Goal: Task Accomplishment & Management: Manage account settings

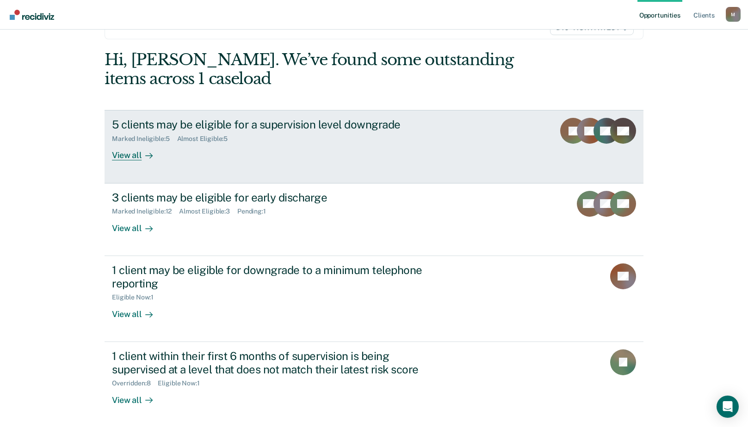
scroll to position [74, 0]
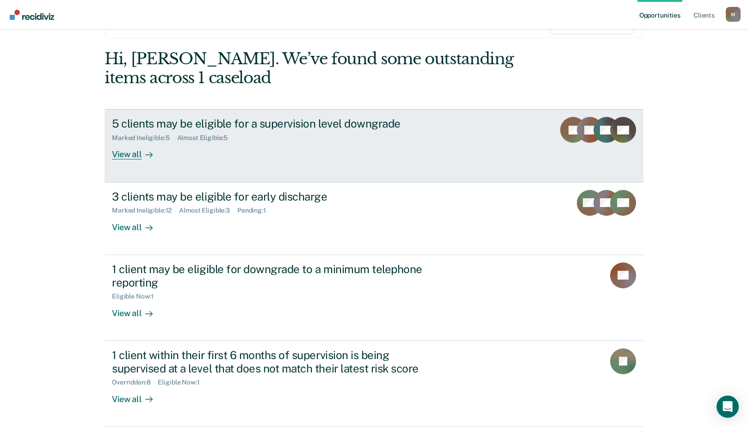
click at [132, 155] on div "View all" at bounding box center [138, 151] width 52 height 18
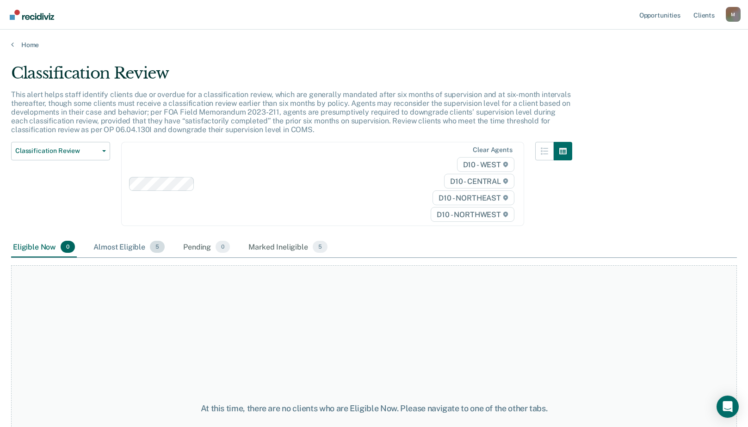
click at [125, 246] on div "Almost Eligible 5" at bounding box center [129, 247] width 75 height 20
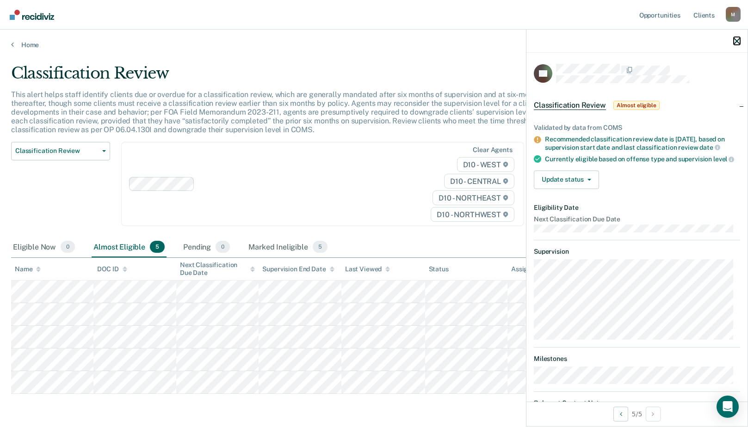
click at [735, 43] on icon "button" at bounding box center [736, 41] width 6 height 6
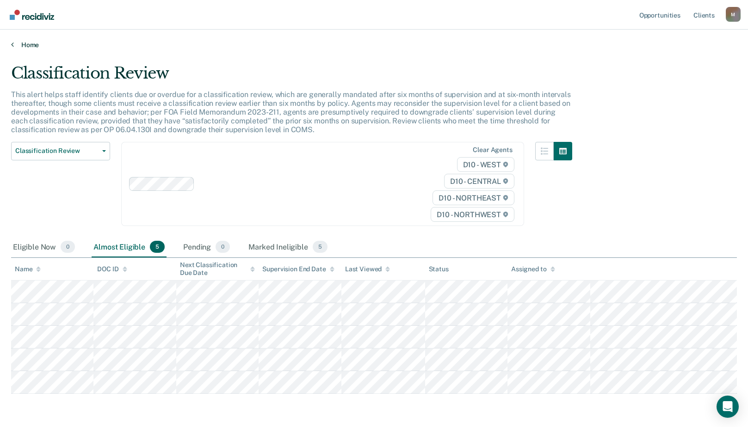
click at [37, 46] on link "Home" at bounding box center [374, 45] width 726 height 8
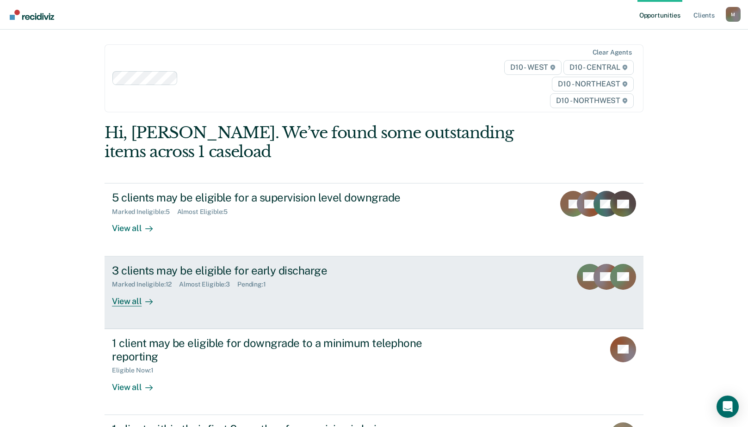
click at [142, 271] on div "3 clients may be eligible for early discharge" at bounding box center [274, 270] width 325 height 13
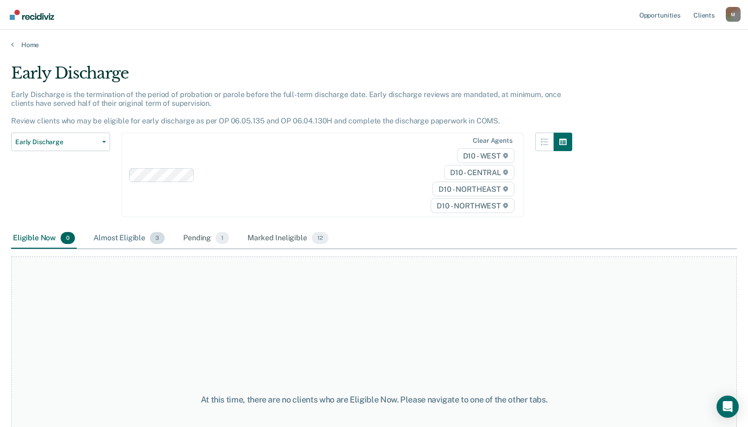
click at [124, 240] on div "Almost Eligible 3" at bounding box center [129, 238] width 75 height 20
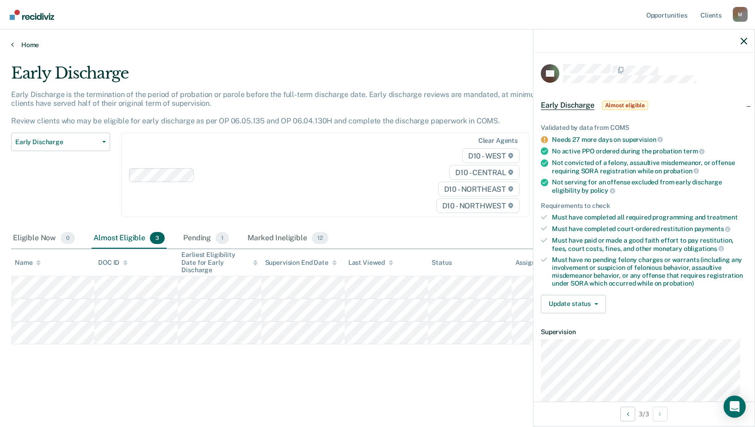
click at [35, 43] on link "Home" at bounding box center [377, 45] width 732 height 8
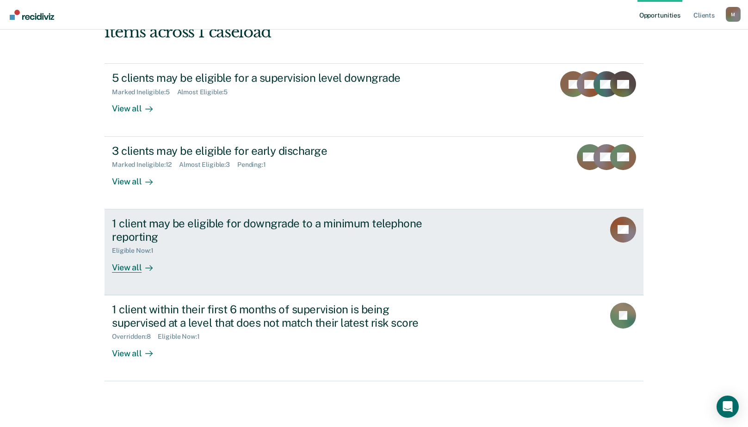
scroll to position [131, 0]
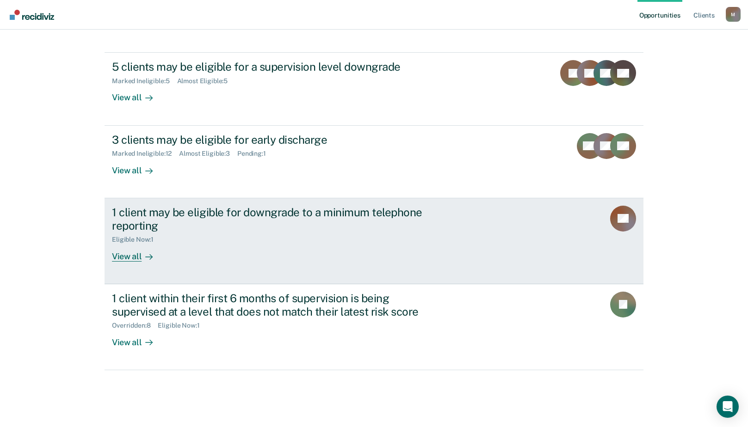
click at [191, 215] on div "1 client may be eligible for downgrade to a minimum telephone reporting" at bounding box center [274, 219] width 325 height 27
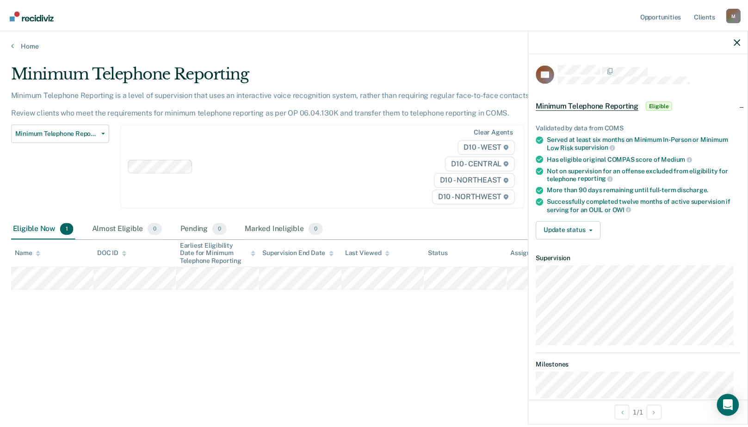
scroll to position [60, 0]
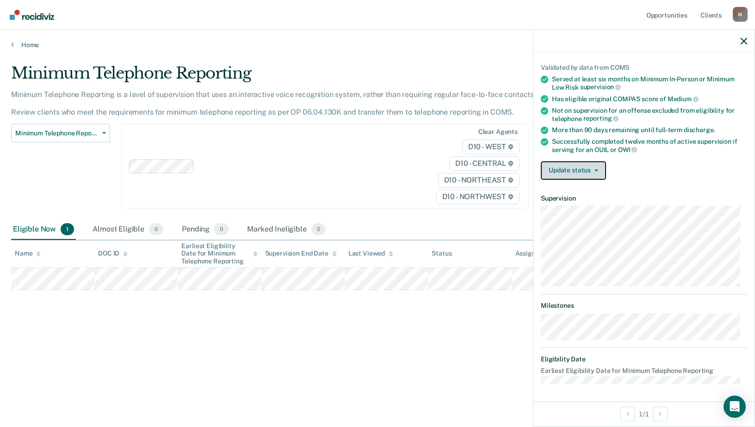
click at [577, 164] on button "Update status" at bounding box center [573, 170] width 65 height 18
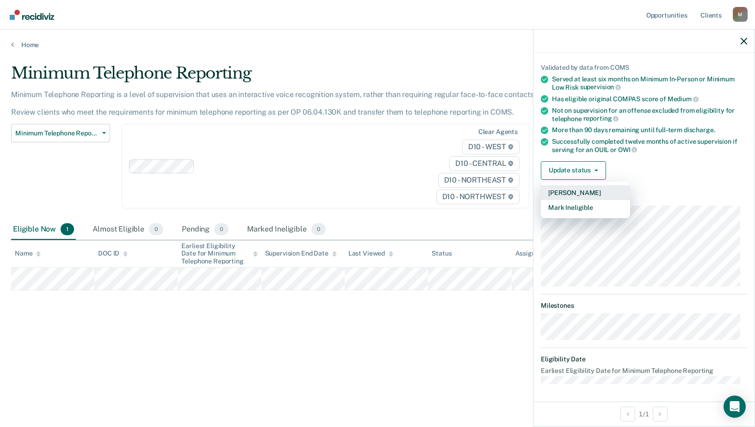
click at [574, 189] on button "[PERSON_NAME]" at bounding box center [585, 192] width 89 height 15
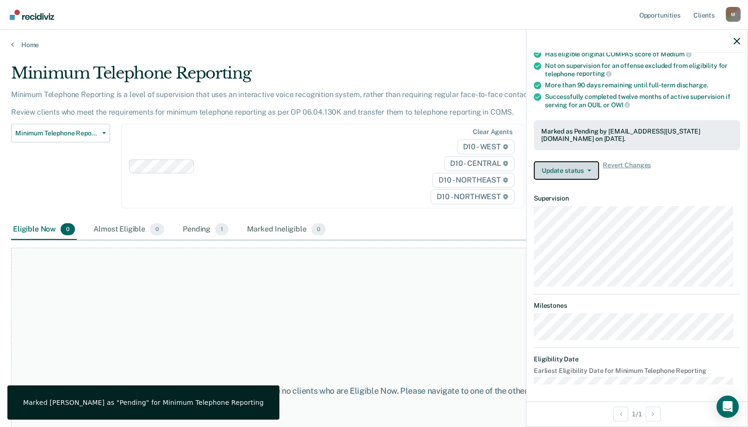
scroll to position [105, 0]
click at [581, 166] on button "Update status" at bounding box center [566, 170] width 65 height 18
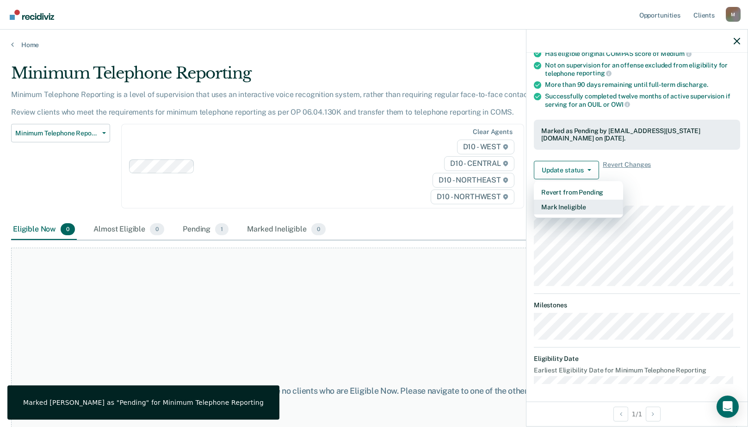
click at [588, 203] on button "Mark Ineligible" at bounding box center [578, 207] width 89 height 15
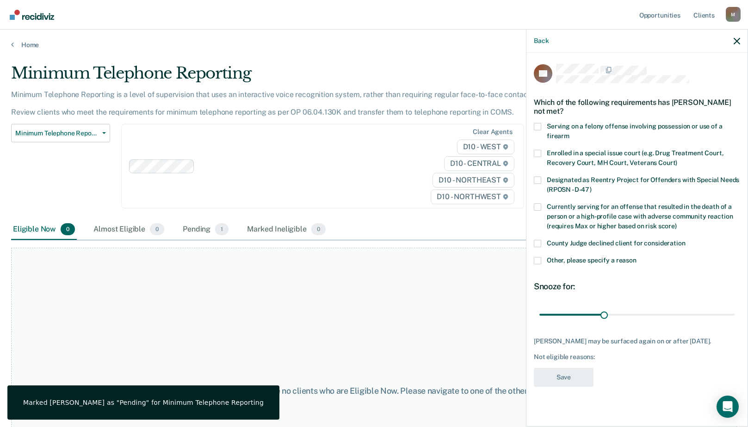
click at [541, 257] on label "Other, please specify a reason" at bounding box center [637, 262] width 206 height 10
click at [636, 257] on input "Other, please specify a reason" at bounding box center [636, 257] width 0 height 0
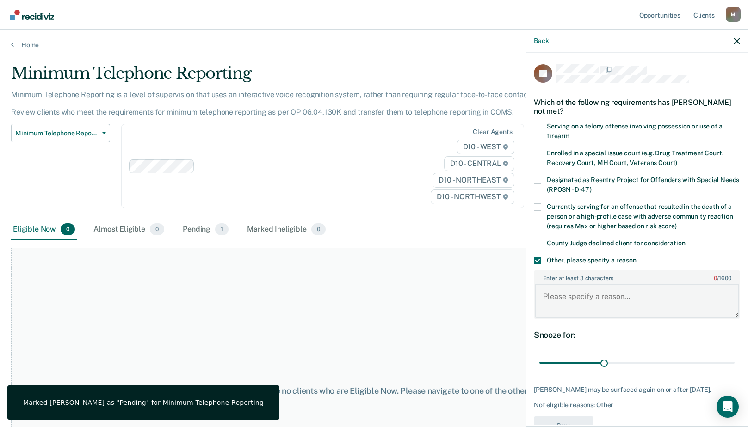
click at [572, 302] on textarea "Enter at least 3 characters 0 / 1600" at bounding box center [637, 301] width 204 height 34
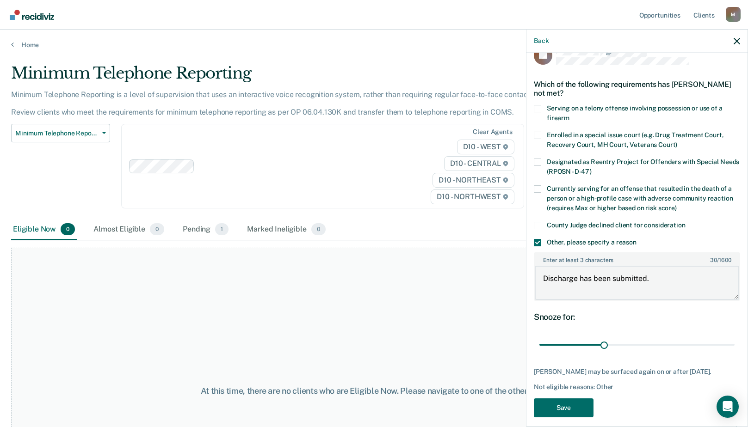
scroll to position [26, 0]
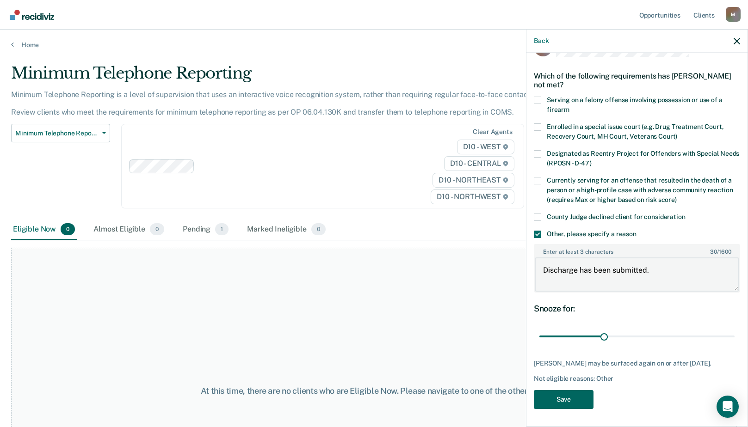
type textarea "Discharge has been submitted."
click at [582, 393] on button "Save" at bounding box center [564, 399] width 60 height 19
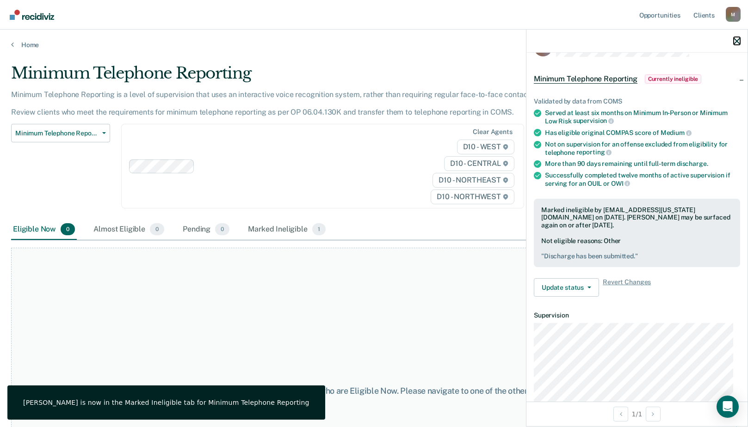
click at [734, 43] on icon "button" at bounding box center [736, 41] width 6 height 6
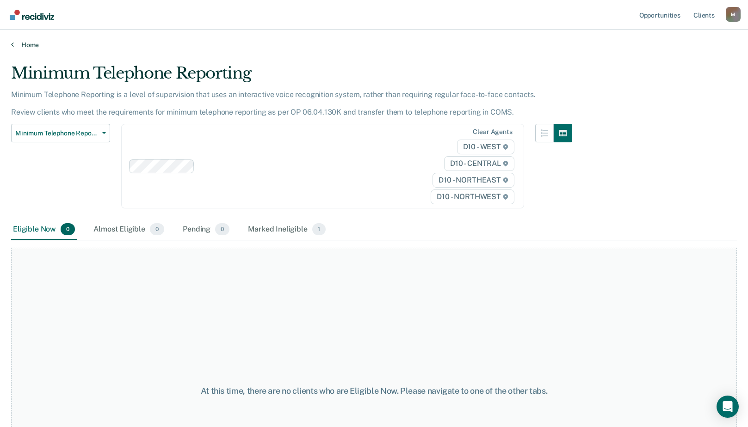
click at [31, 48] on link "Home" at bounding box center [374, 45] width 726 height 8
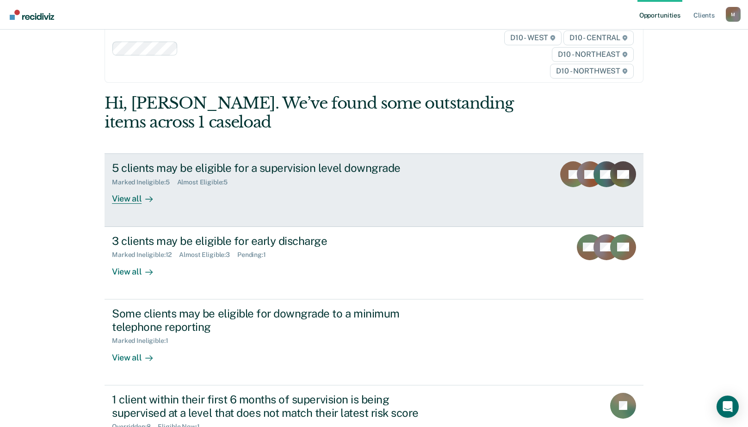
scroll to position [131, 0]
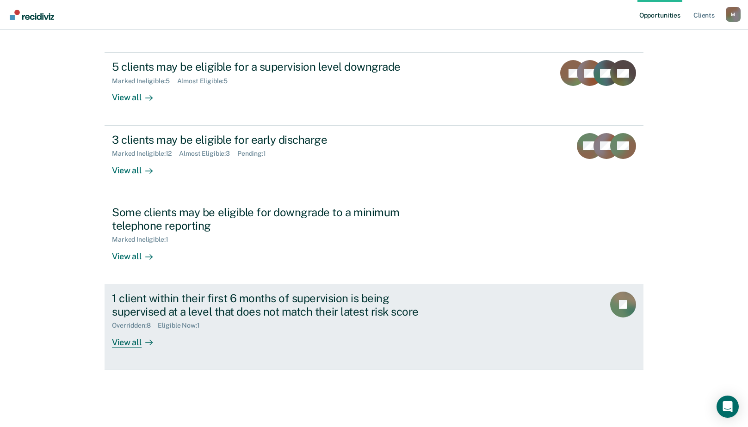
click at [128, 339] on div "View all" at bounding box center [138, 339] width 52 height 18
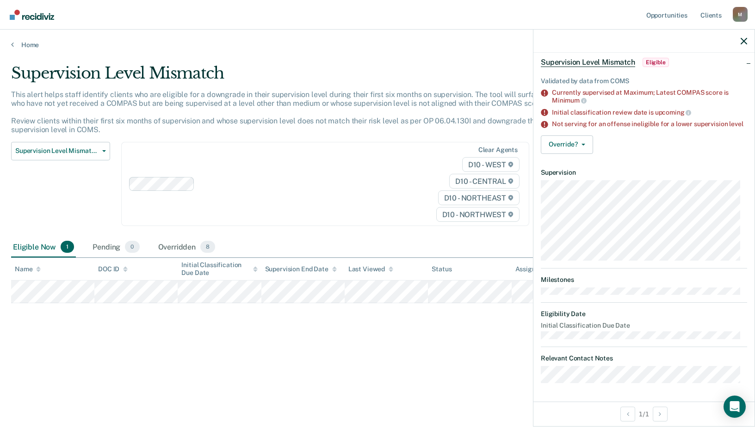
scroll to position [50, 0]
click at [578, 145] on span "button" at bounding box center [581, 145] width 7 height 2
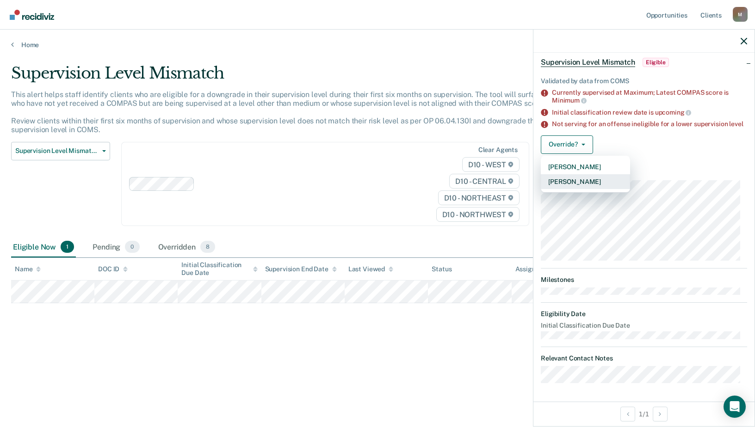
click at [579, 185] on button "[PERSON_NAME]" at bounding box center [585, 181] width 89 height 15
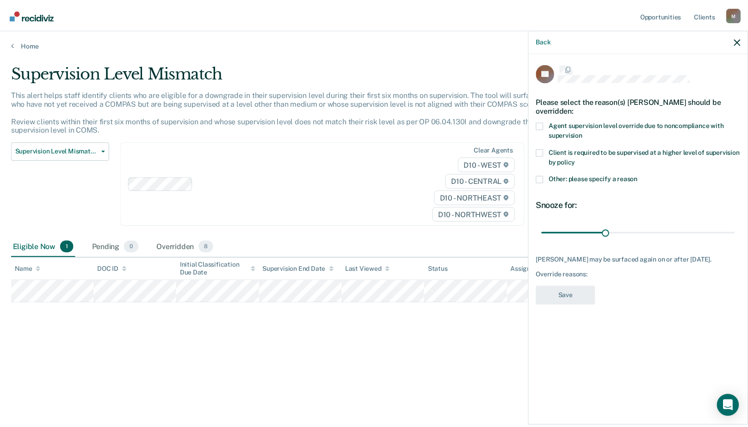
scroll to position [0, 0]
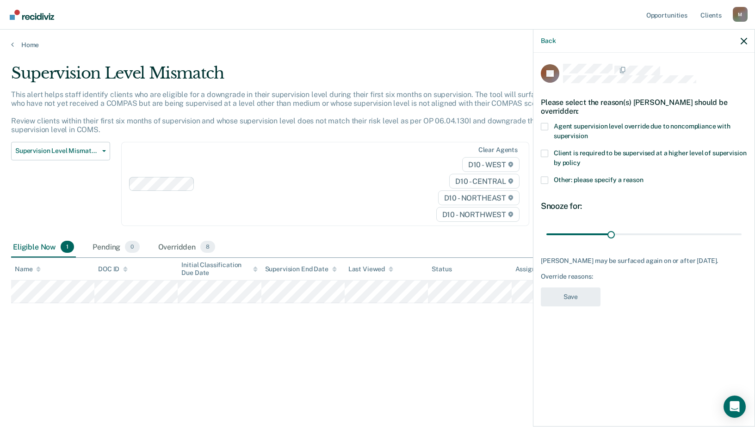
click at [548, 181] on label "Other: please specify a reason" at bounding box center [644, 182] width 206 height 10
click at [643, 177] on input "Other: please specify a reason" at bounding box center [643, 177] width 0 height 0
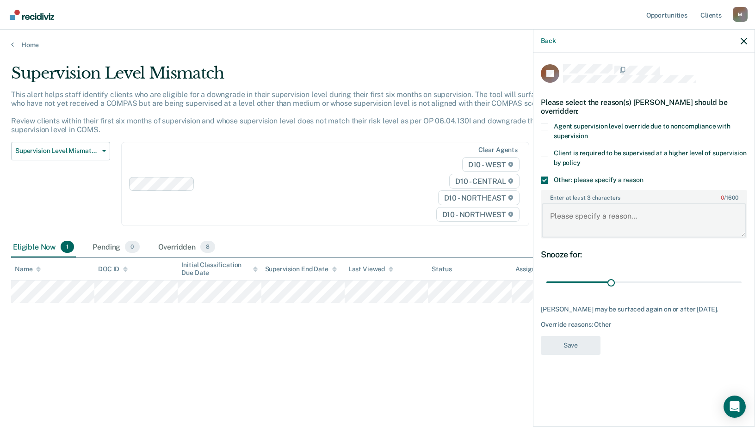
click at [567, 219] on textarea "Enter at least 3 characters 0 / 1600" at bounding box center [643, 220] width 204 height 34
type textarea "Participant in Treatment court. Supervision is accurate."
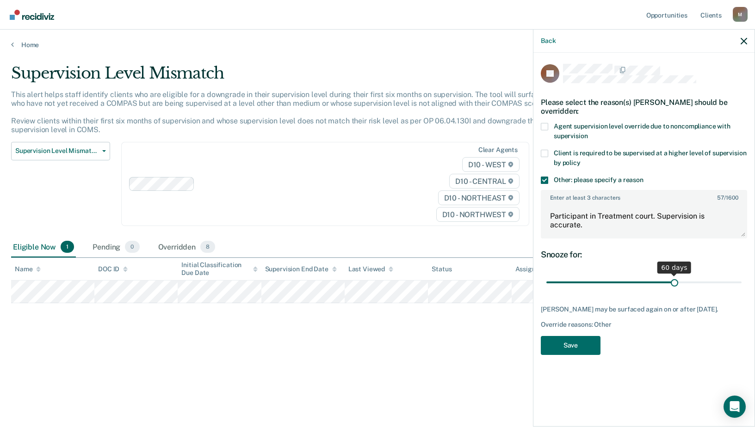
drag, startPoint x: 611, startPoint y: 282, endPoint x: 674, endPoint y: 286, distance: 63.5
type input "60"
click at [674, 286] on input "range" at bounding box center [643, 283] width 195 height 16
click at [580, 343] on button "Save" at bounding box center [571, 345] width 60 height 19
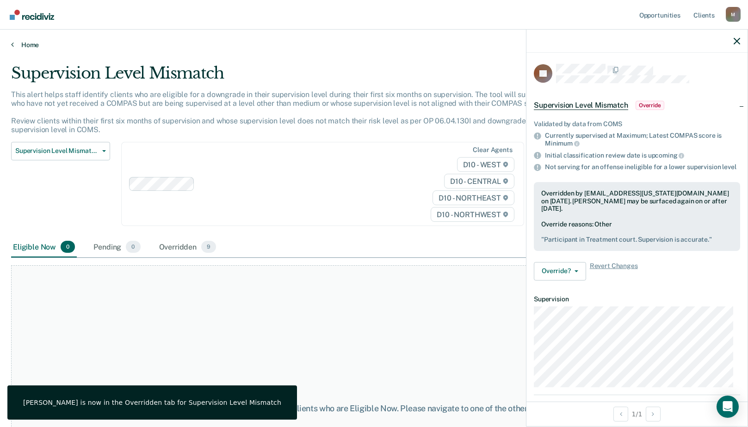
click at [29, 49] on link "Home" at bounding box center [374, 45] width 726 height 8
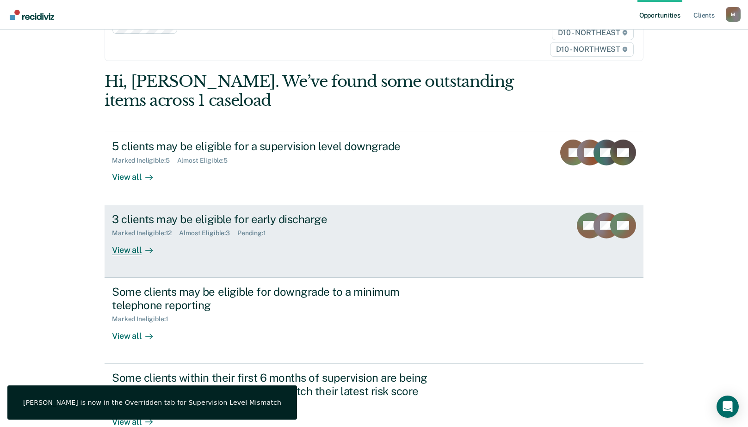
scroll to position [131, 0]
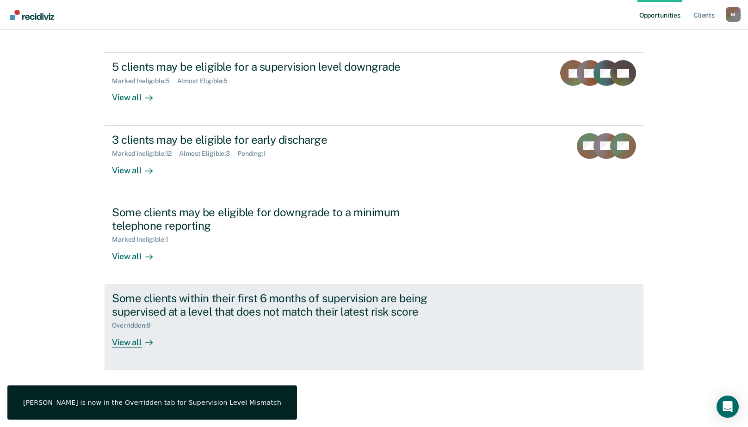
click at [126, 339] on div "View all" at bounding box center [138, 339] width 52 height 18
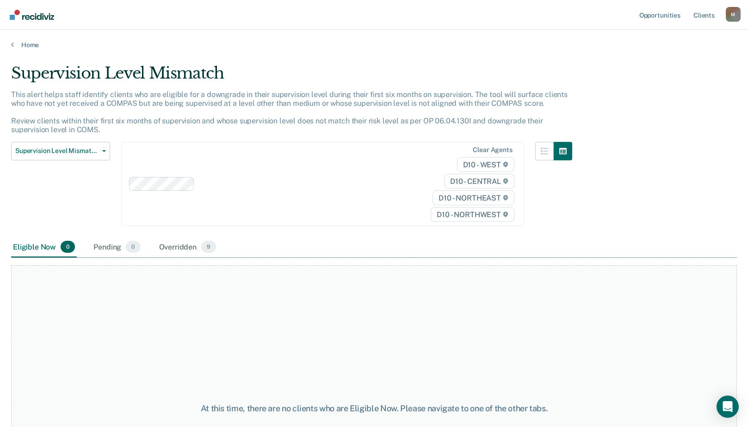
click at [25, 37] on div "Home" at bounding box center [374, 39] width 748 height 19
click at [27, 45] on link "Home" at bounding box center [374, 45] width 726 height 8
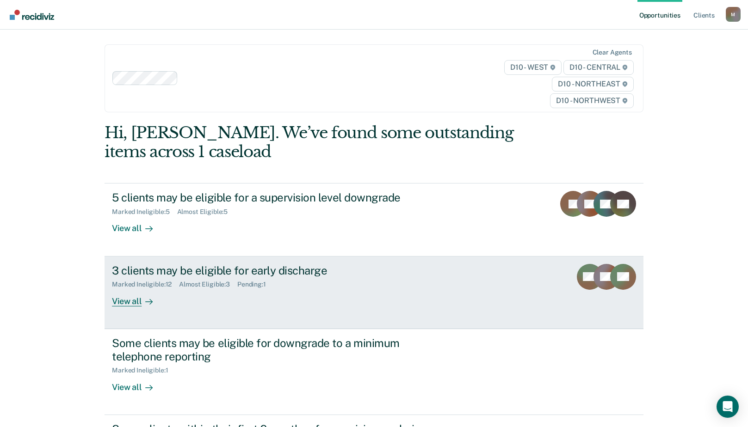
click at [137, 296] on div "View all" at bounding box center [138, 298] width 52 height 18
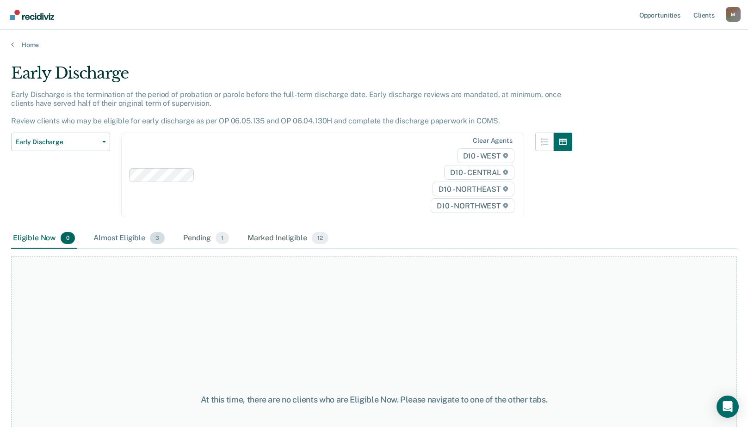
click at [135, 236] on div "Almost Eligible 3" at bounding box center [129, 238] width 75 height 20
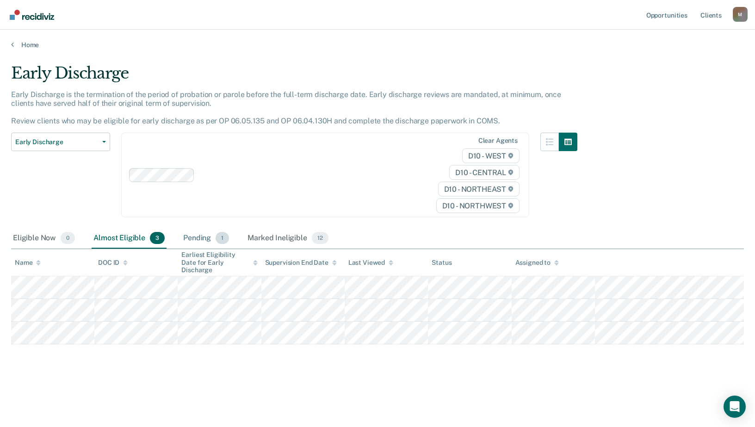
click at [197, 236] on div "Pending 1" at bounding box center [205, 238] width 49 height 20
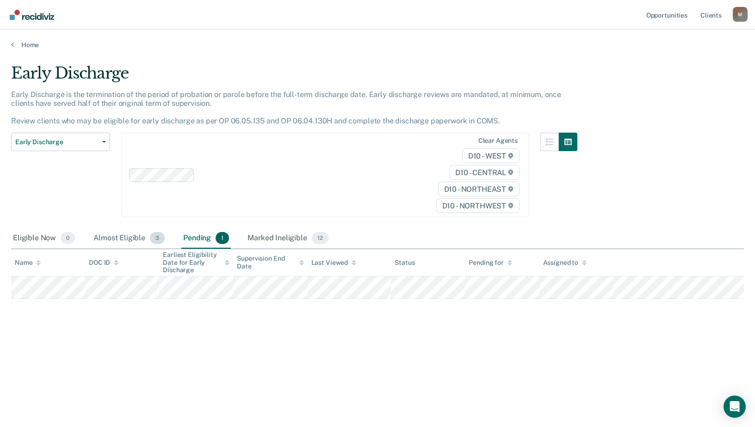
click at [118, 239] on div "Almost Eligible 3" at bounding box center [129, 238] width 75 height 20
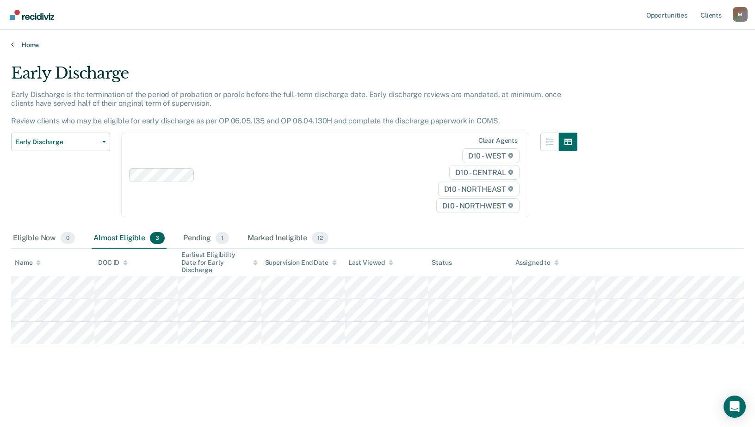
click at [22, 44] on link "Home" at bounding box center [377, 45] width 732 height 8
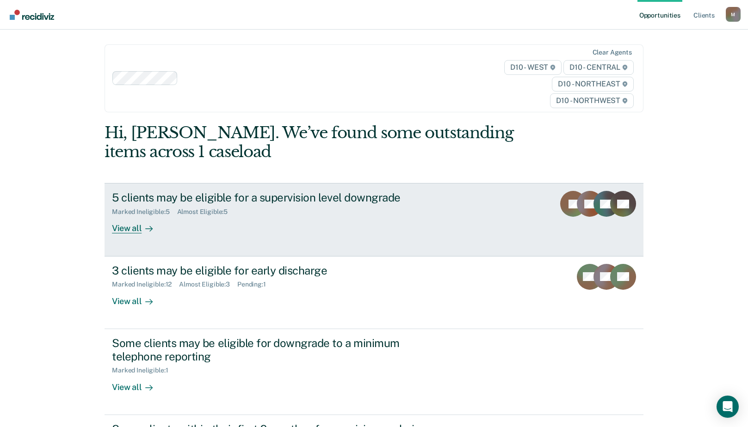
click at [131, 230] on div "View all" at bounding box center [138, 225] width 52 height 18
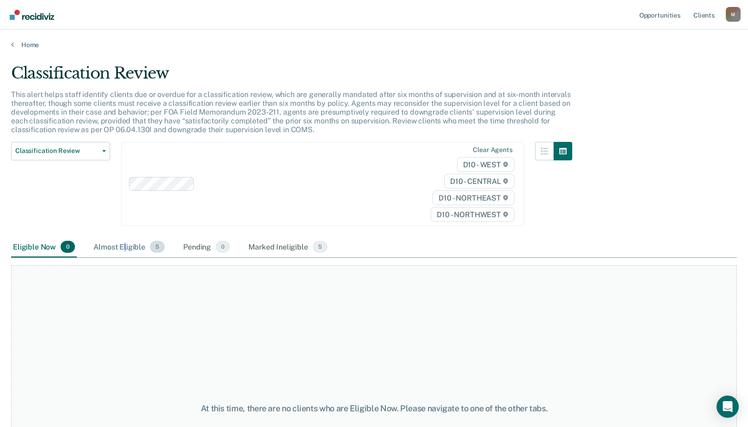
click at [125, 247] on div "Almost Eligible 5" at bounding box center [129, 247] width 75 height 20
